Goal: Information Seeking & Learning: Learn about a topic

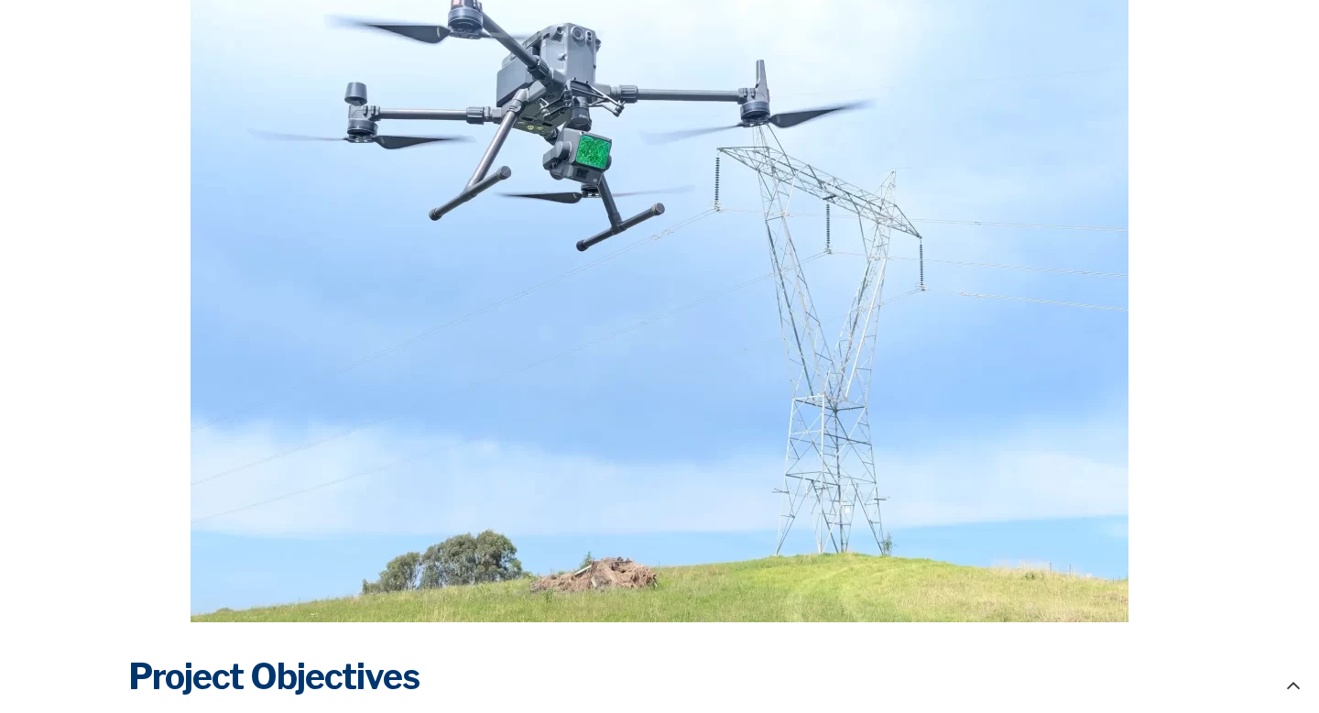
drag, startPoint x: 695, startPoint y: 282, endPoint x: 733, endPoint y: 40, distance: 244.7
